Goal: Task Accomplishment & Management: Manage account settings

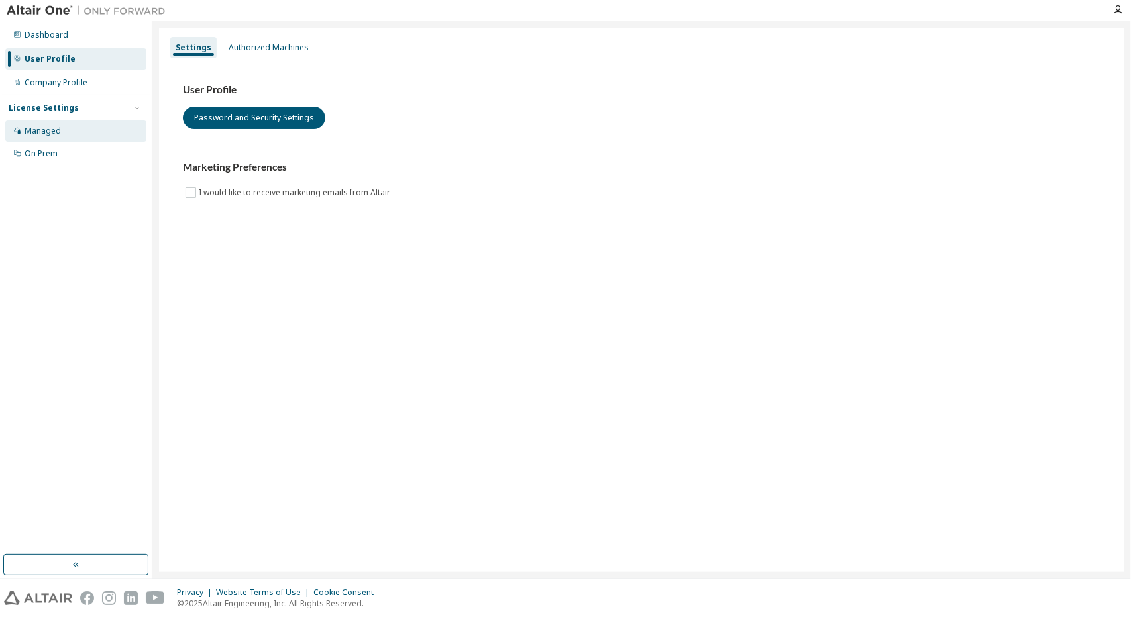
click at [36, 134] on div "Managed" at bounding box center [43, 131] width 36 height 11
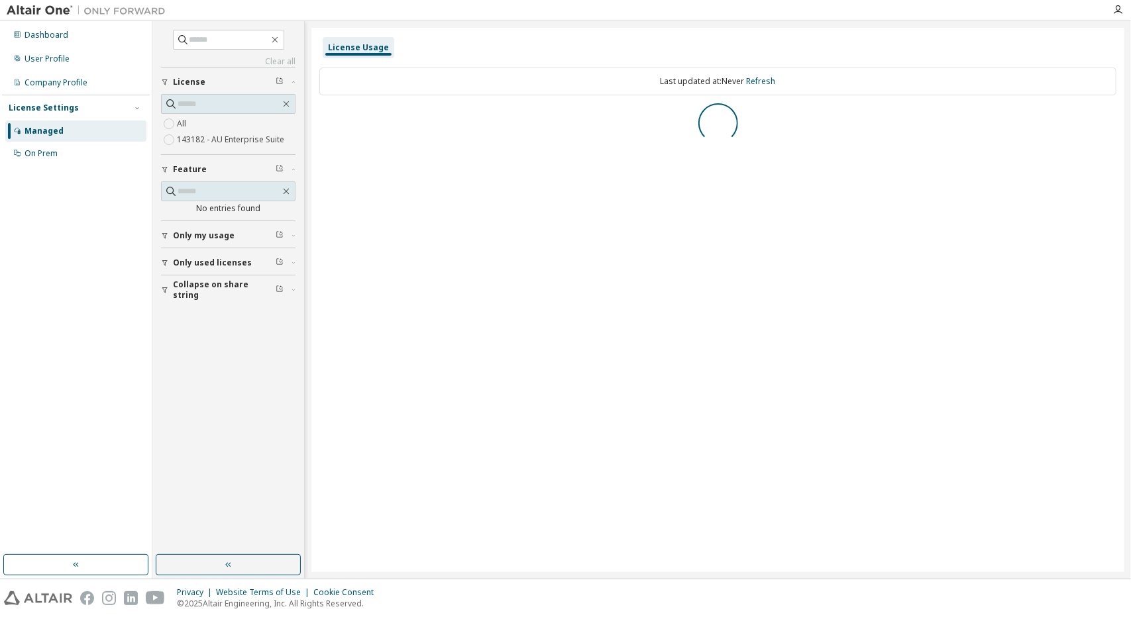
click at [210, 140] on label "143182 - AU Enterprise Suite" at bounding box center [232, 140] width 110 height 16
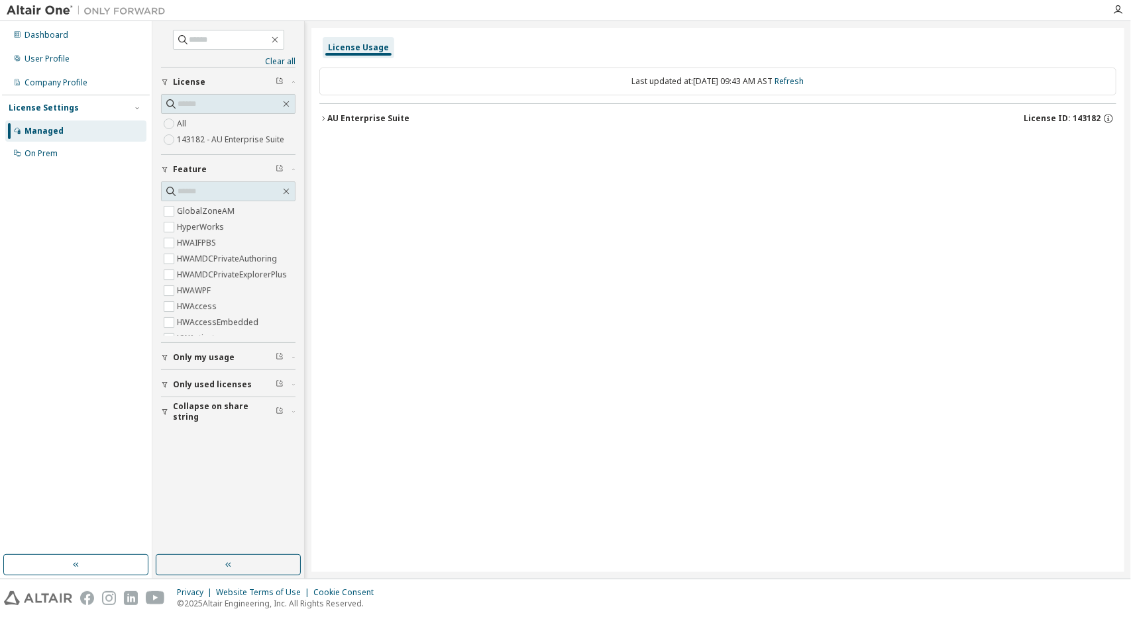
click at [626, 81] on div "Last updated at: Mon 2025-09-15 09:43 AM AST Refresh" at bounding box center [717, 82] width 797 height 28
click at [205, 140] on label "143182 - AU Enterprise Suite" at bounding box center [232, 140] width 110 height 16
click at [277, 142] on label "143182 - AU Enterprise Suite" at bounding box center [232, 140] width 110 height 16
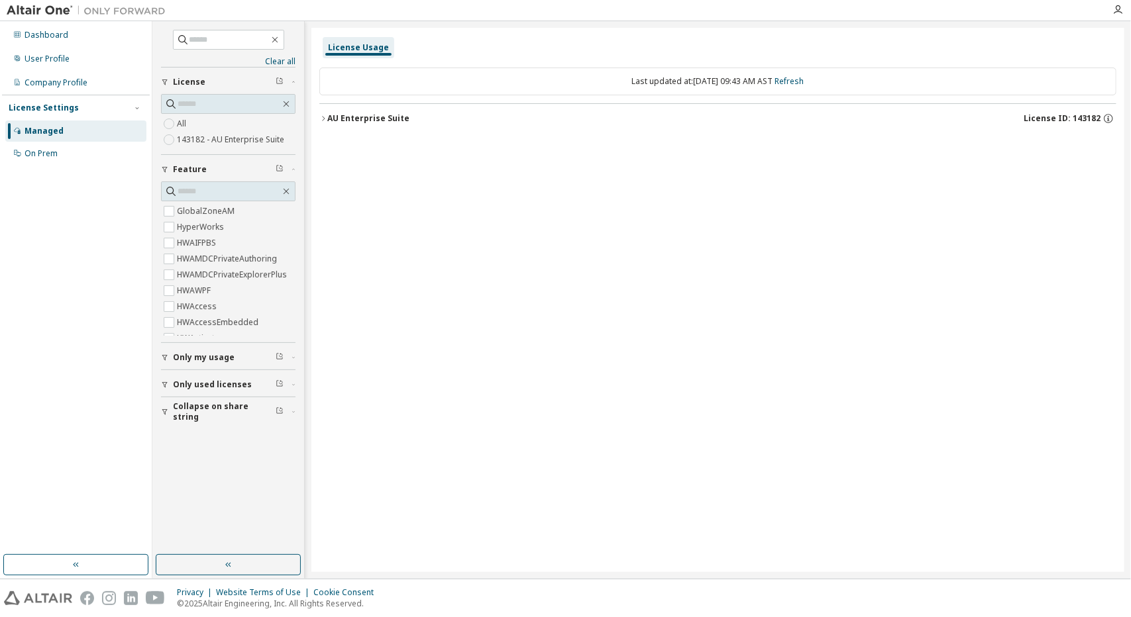
click at [372, 42] on div "License Usage" at bounding box center [358, 47] width 61 height 11
click at [314, 125] on div "License Usage Last updated at: Mon 2025-09-15 09:43 AM AST Refresh AU Enterpris…" at bounding box center [717, 300] width 813 height 545
click at [325, 116] on icon "button" at bounding box center [323, 119] width 8 height 8
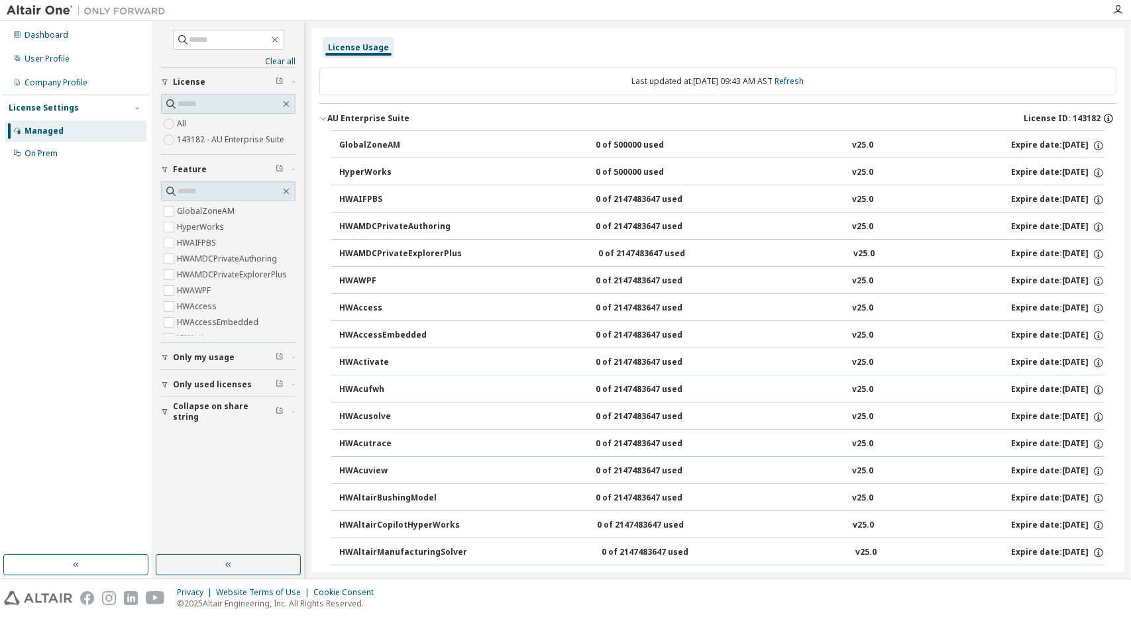
click at [1102, 123] on icon "button" at bounding box center [1108, 119] width 12 height 12
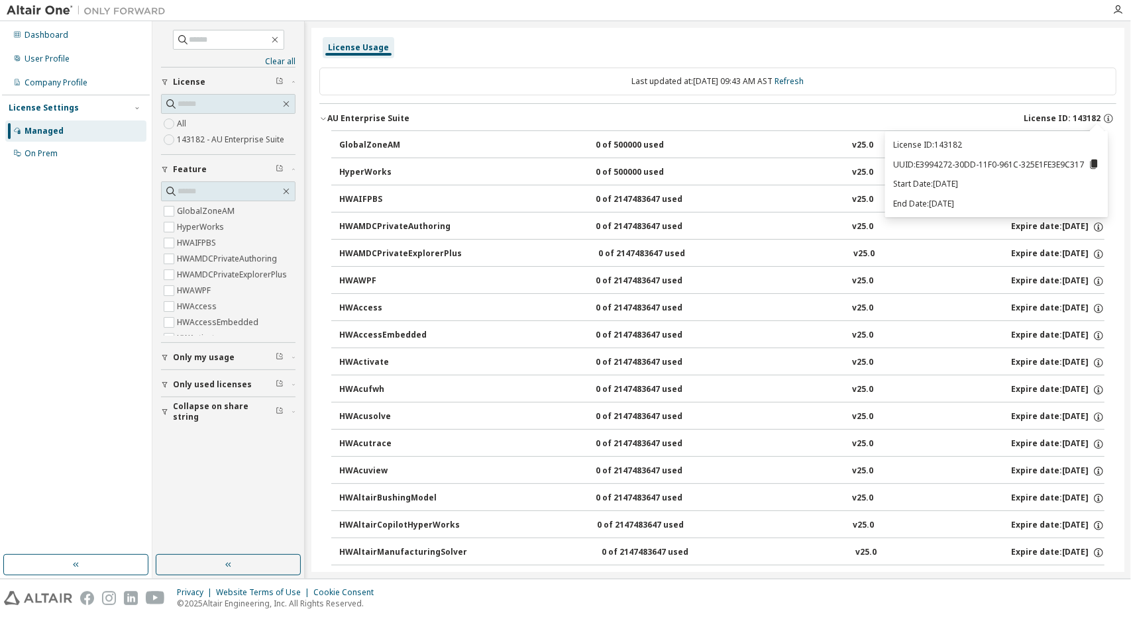
click at [1092, 166] on icon at bounding box center [1093, 164] width 7 height 9
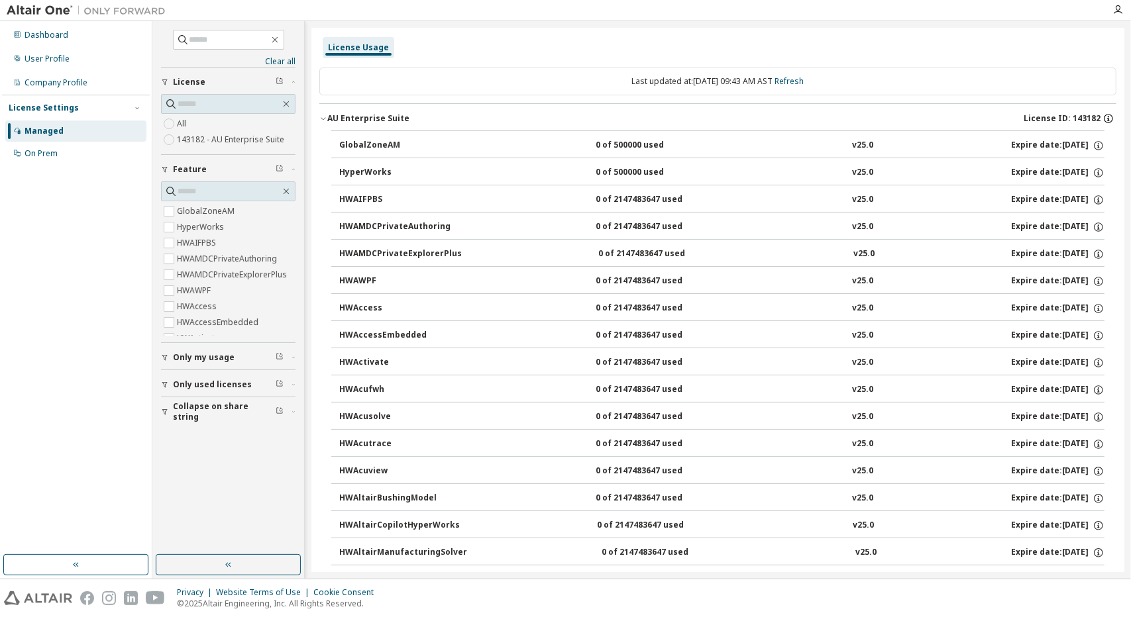
click at [1104, 115] on icon "button" at bounding box center [1108, 118] width 9 height 9
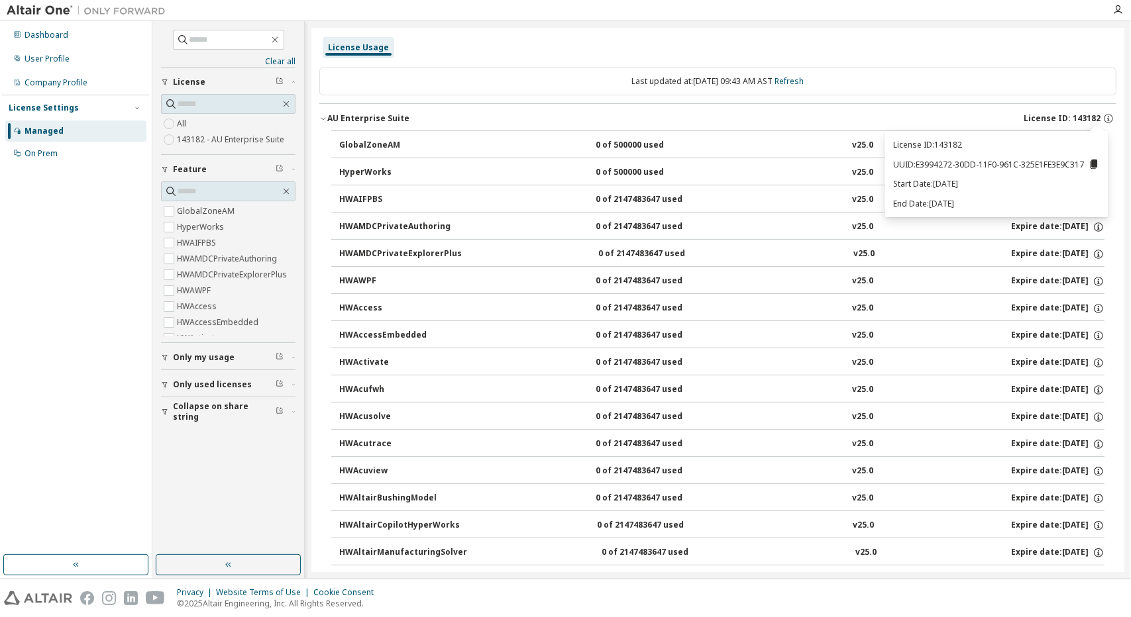
click at [963, 109] on button "AU Enterprise Suite License ID: 143182" at bounding box center [717, 118] width 797 height 29
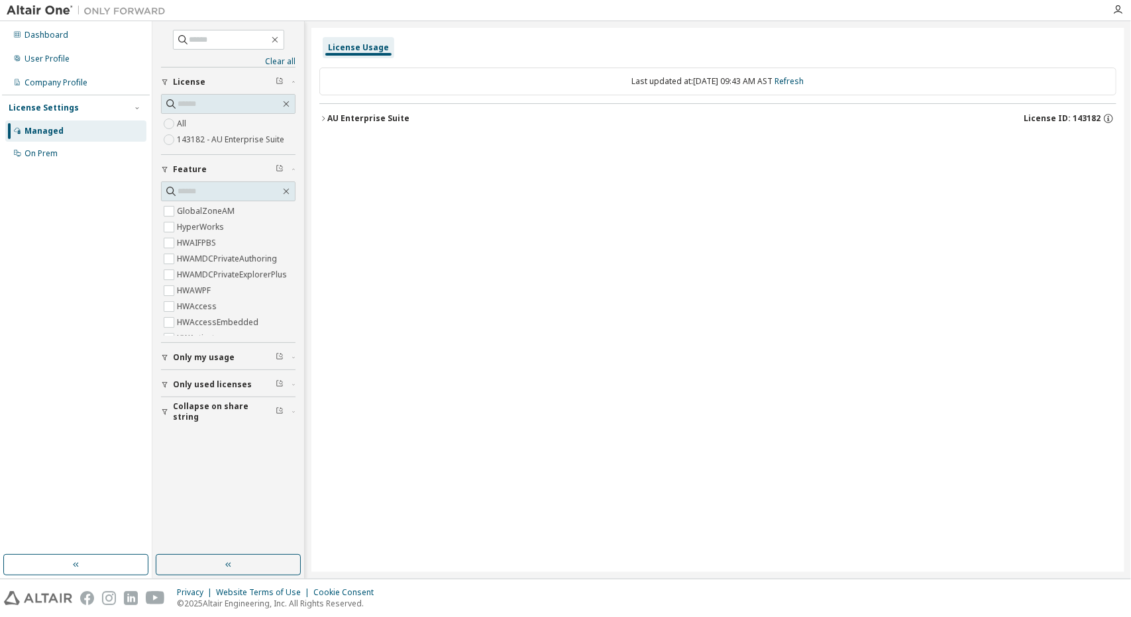
click at [515, 123] on div "AU Enterprise Suite License ID: 143182" at bounding box center [721, 119] width 789 height 12
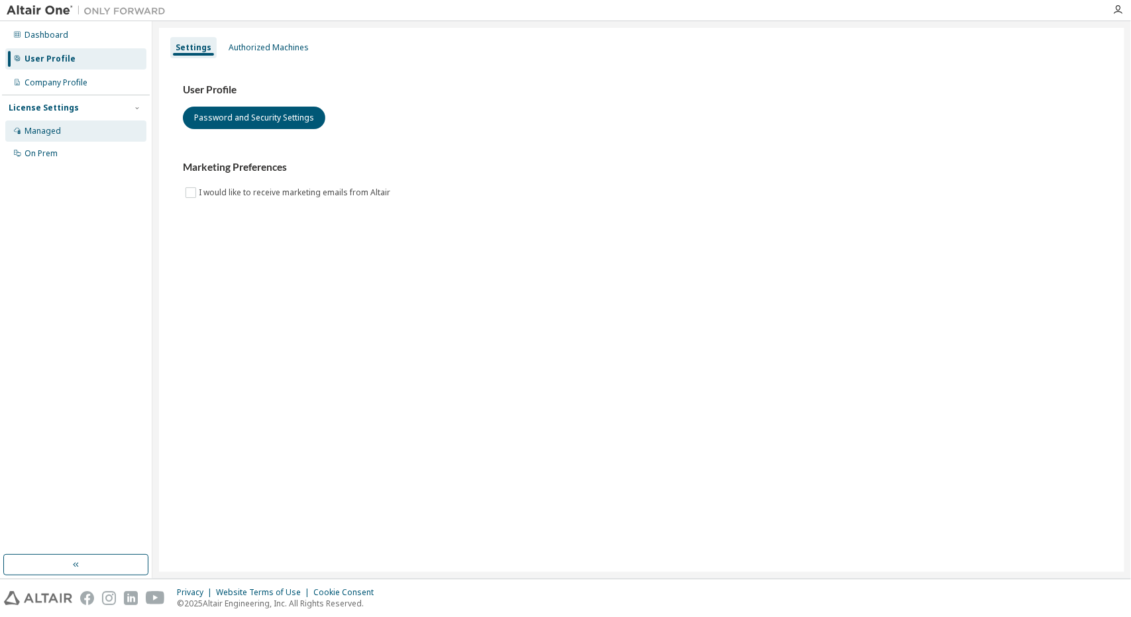
click at [60, 128] on div "Managed" at bounding box center [43, 131] width 36 height 11
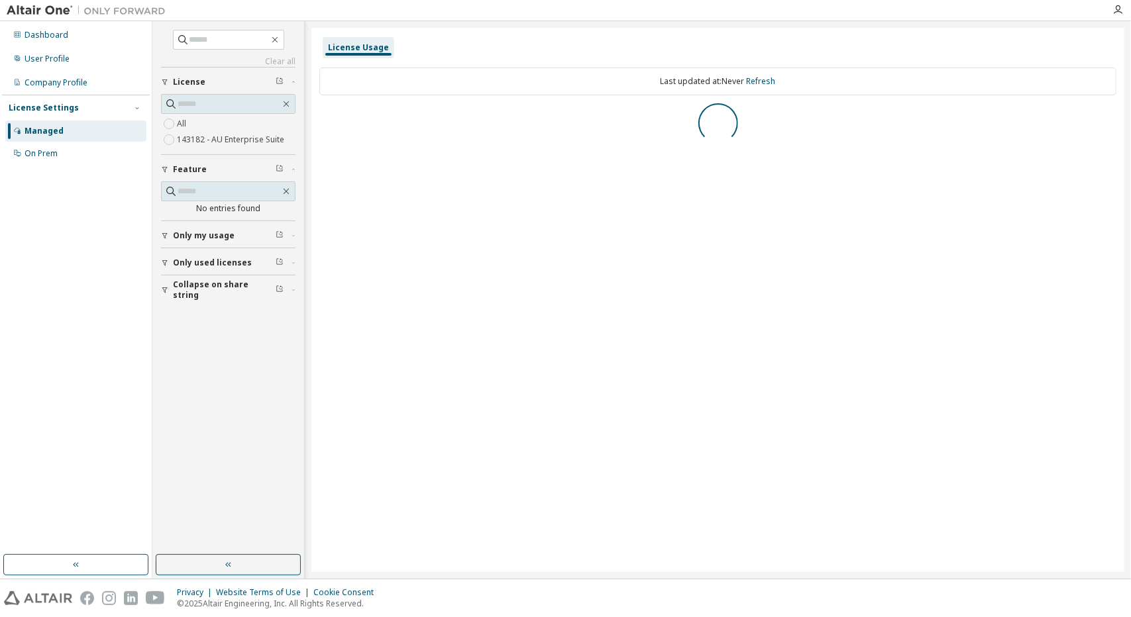
click at [158, 135] on div "Clear all Collapse on share string Only used licenses Only my usage Feature No …" at bounding box center [228, 288] width 148 height 530
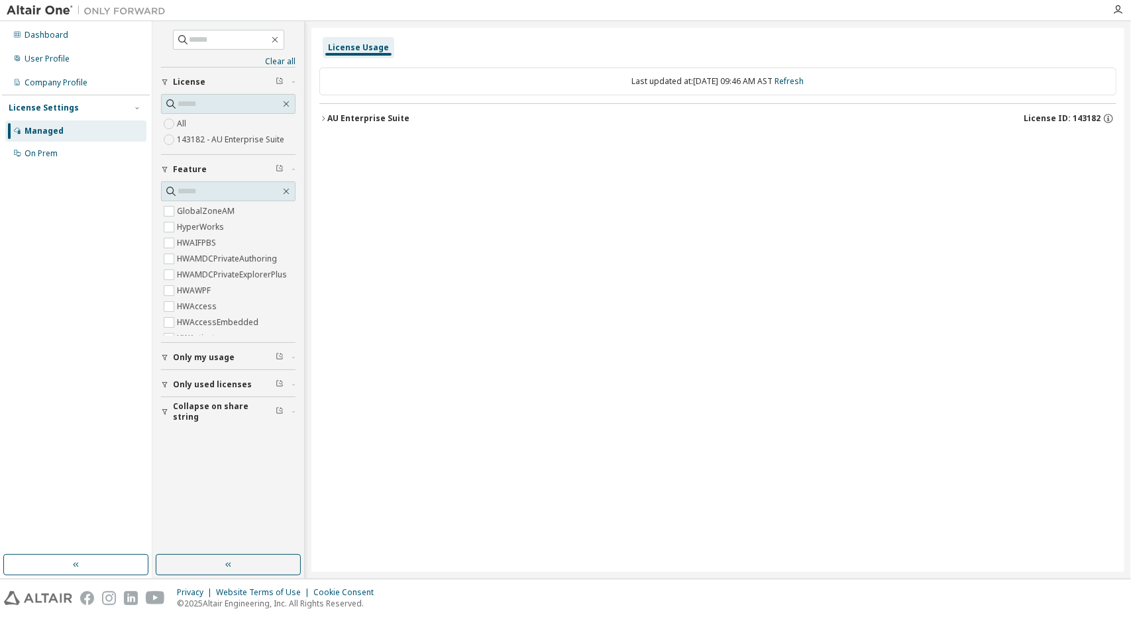
click at [326, 120] on icon "button" at bounding box center [323, 119] width 8 height 8
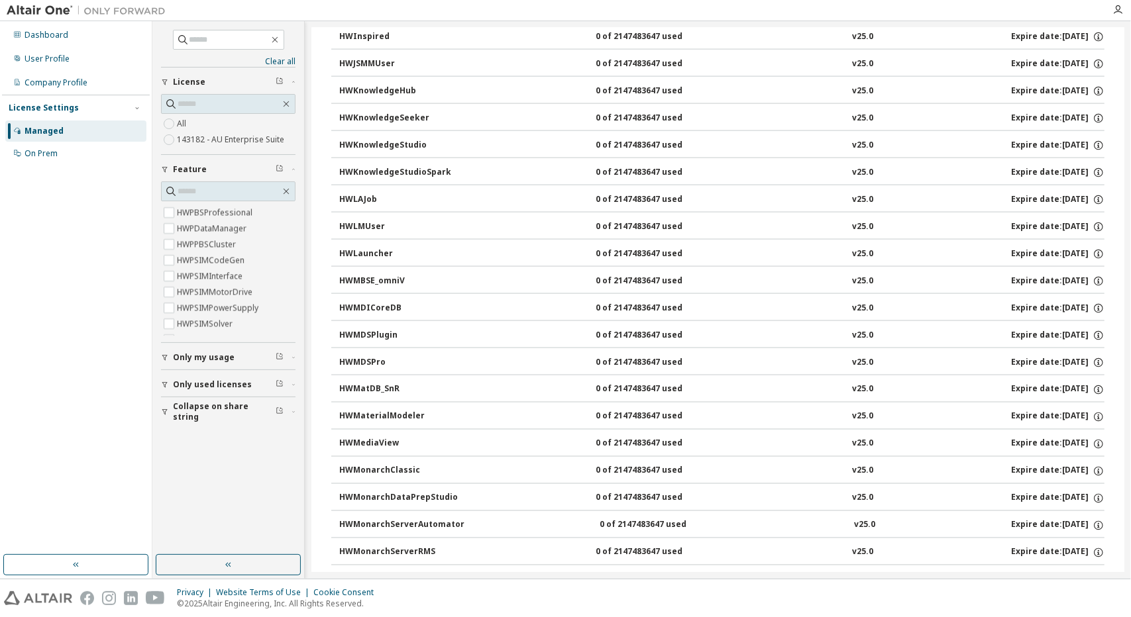
scroll to position [4713, 0]
